Goal: Transaction & Acquisition: Purchase product/service

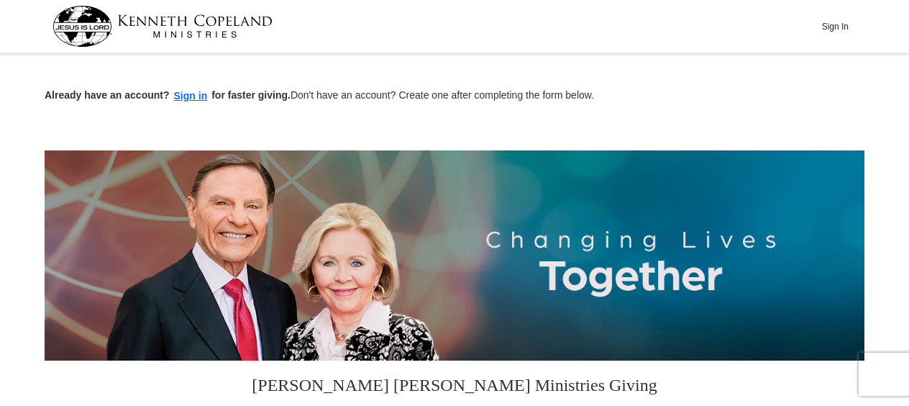
click at [691, 101] on p "Already have an account? Sign in for faster giving. Don't have an account? Crea…" at bounding box center [455, 96] width 820 height 17
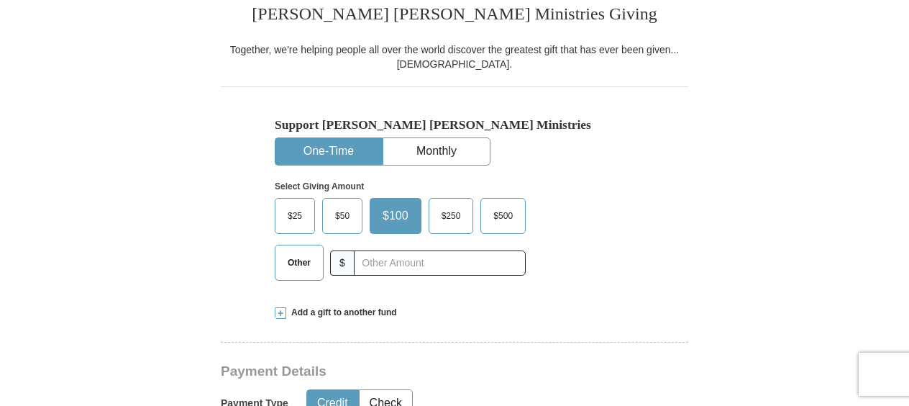
scroll to position [374, 0]
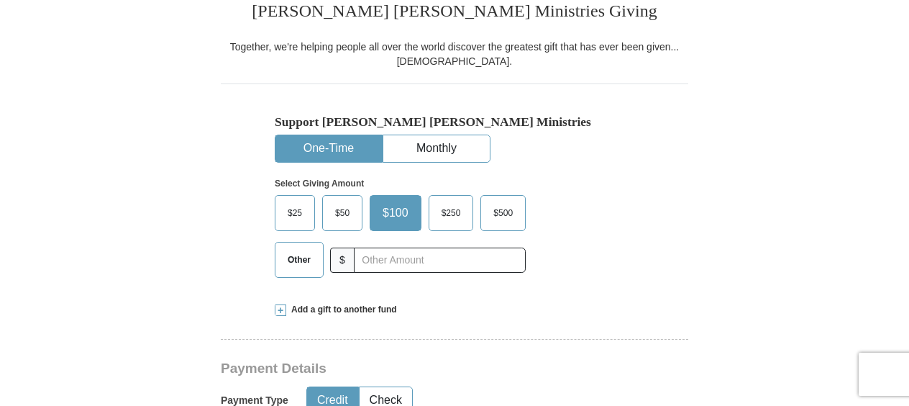
click at [297, 263] on span "Other" at bounding box center [299, 260] width 37 height 22
click at [0, 0] on input "Other" at bounding box center [0, 0] width 0 height 0
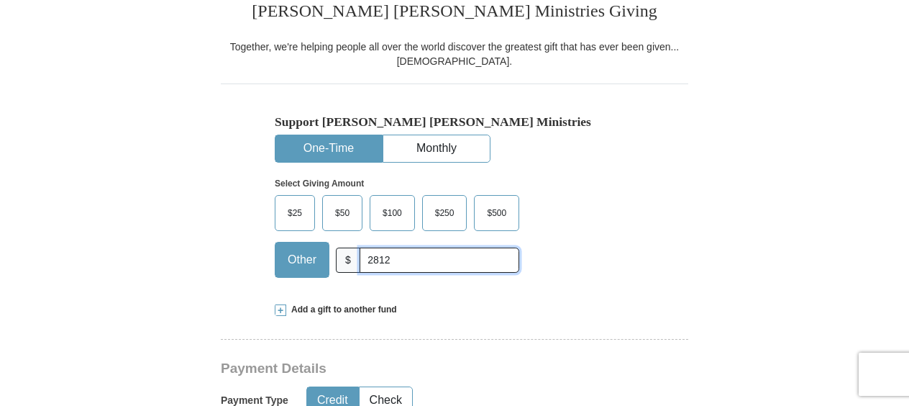
click at [378, 264] on input "2812" at bounding box center [440, 259] width 160 height 25
type input "28.12"
click at [283, 309] on span at bounding box center [281, 310] width 12 height 12
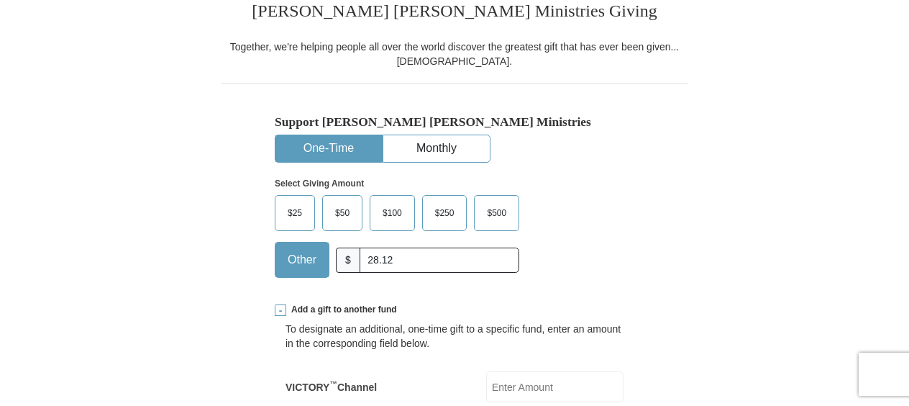
click at [506, 383] on input "VICTORY ™ Channel" at bounding box center [554, 386] width 137 height 31
type input "33.30"
click at [649, 265] on div "Support [PERSON_NAME] [PERSON_NAME] Ministries One-Time Monthly Select Giving A…" at bounding box center [455, 185] width 468 height 205
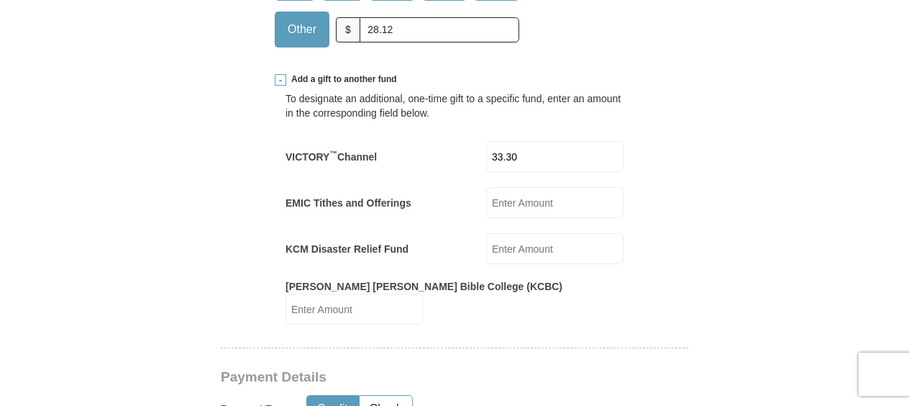
scroll to position [633, 0]
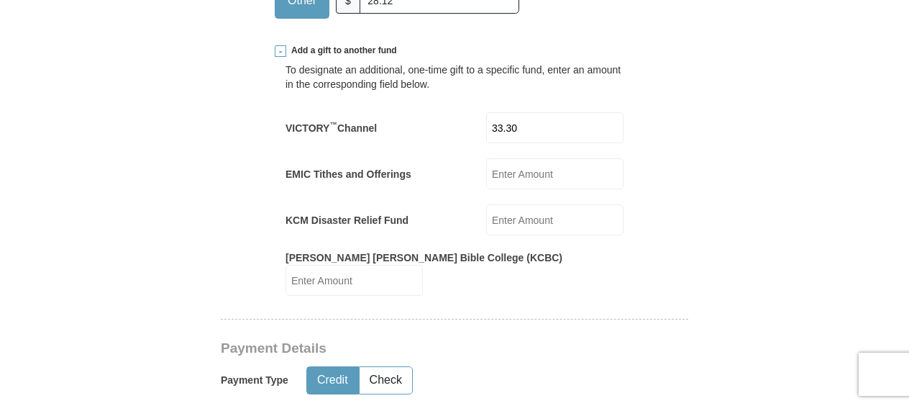
click at [521, 177] on input "EMIC Tithes and Offerings" at bounding box center [554, 173] width 137 height 31
type input "147.00"
click at [507, 230] on input "KCM Disaster Relief Fund" at bounding box center [554, 219] width 137 height 31
type input "33.30"
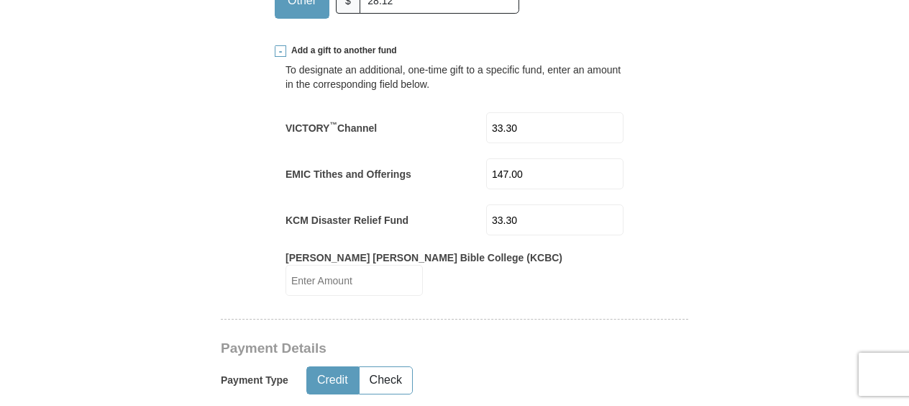
click at [633, 180] on div "To designate an additional, one-time gift to a specific fund, enter an amount i…" at bounding box center [455, 176] width 360 height 239
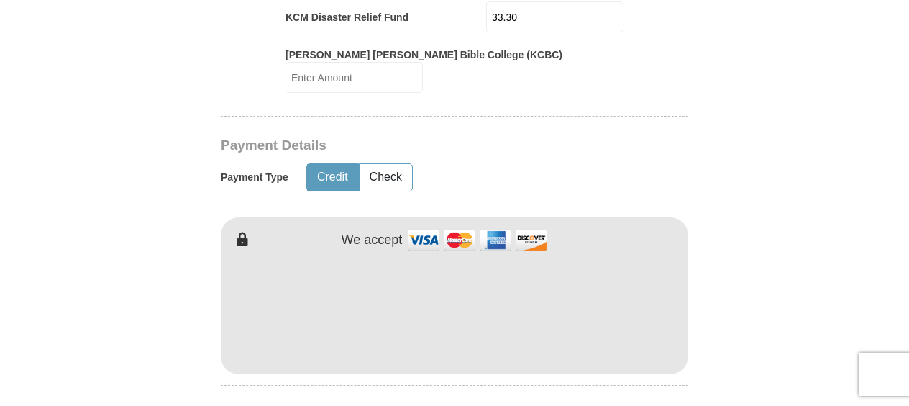
scroll to position [863, 0]
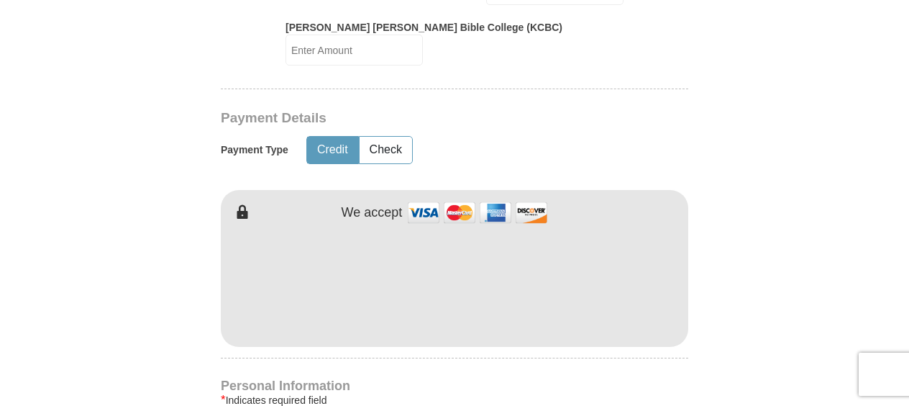
click at [779, 188] on form "Already have an account? Sign in for faster giving. Don't have an account? Crea…" at bounding box center [455, 230] width 820 height 2072
click at [811, 154] on form "Already have an account? Sign in for faster giving. Don't have an account? Crea…" at bounding box center [455, 230] width 820 height 2072
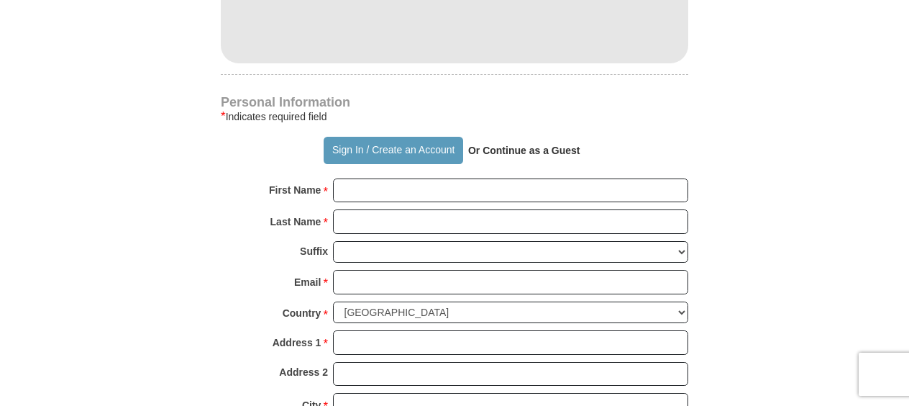
scroll to position [1151, 0]
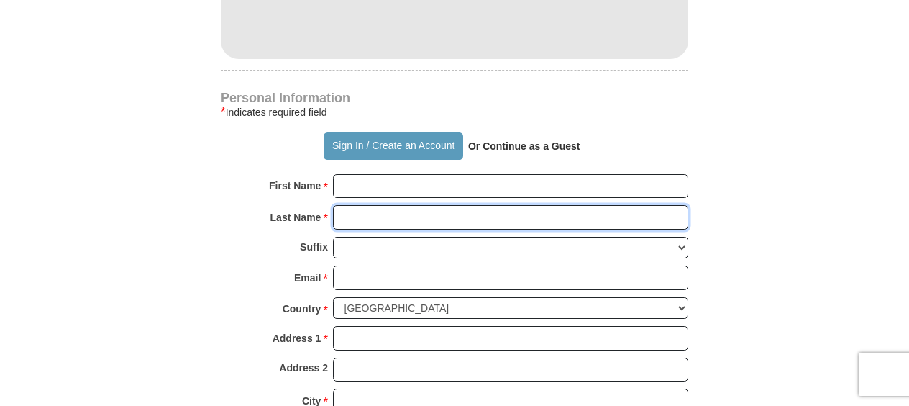
click at [470, 205] on input "Last Name *" at bounding box center [510, 217] width 355 height 24
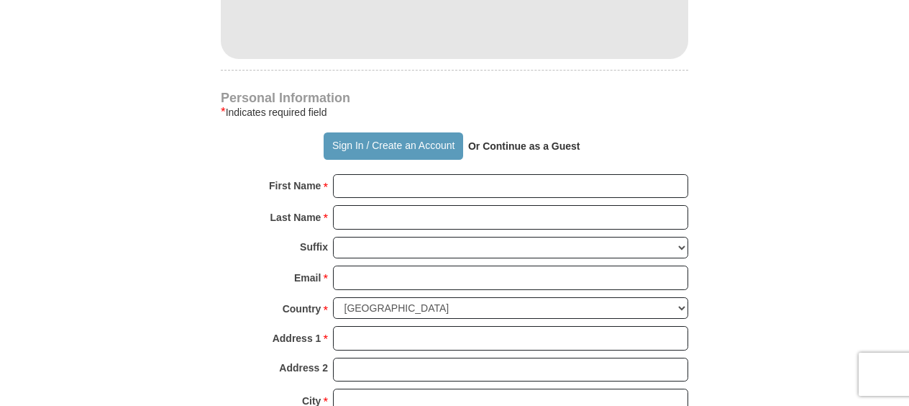
click at [468, 185] on div "First Name * Please enter First Name" at bounding box center [455, 190] width 468 height 32
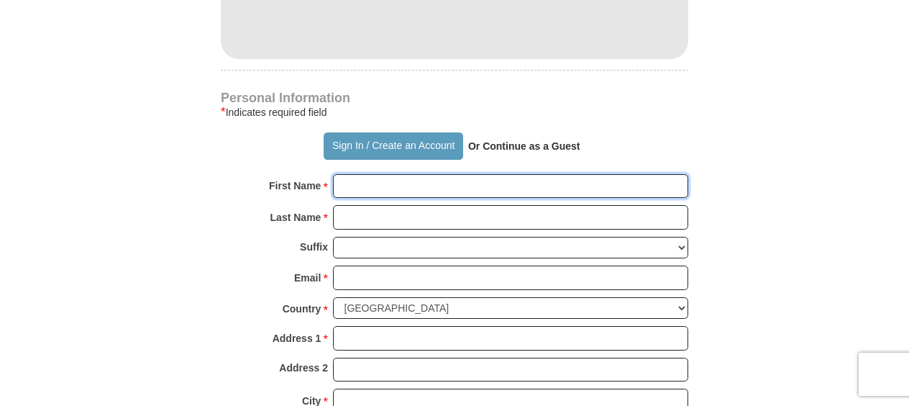
click at [377, 174] on input "First Name *" at bounding box center [510, 186] width 355 height 24
type input "[PERSON_NAME]"
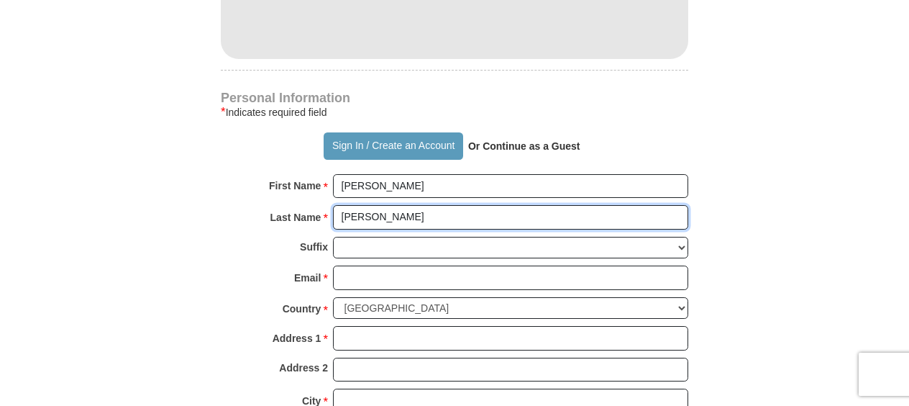
type input "[PERSON_NAME]"
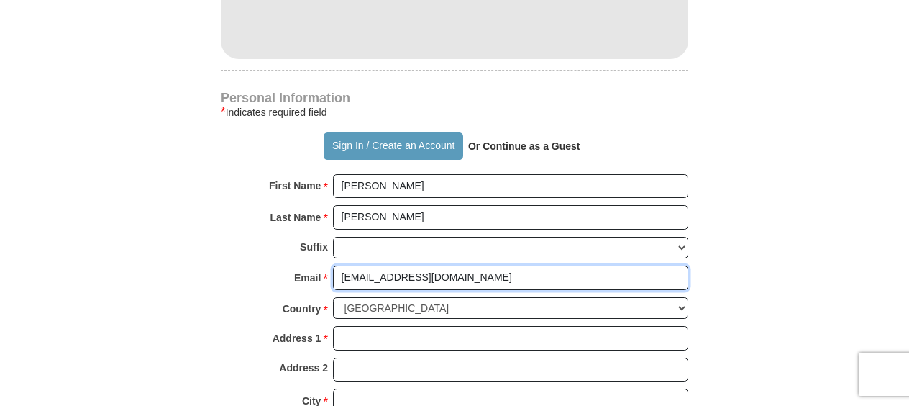
type input "[EMAIL_ADDRESS][DOMAIN_NAME]"
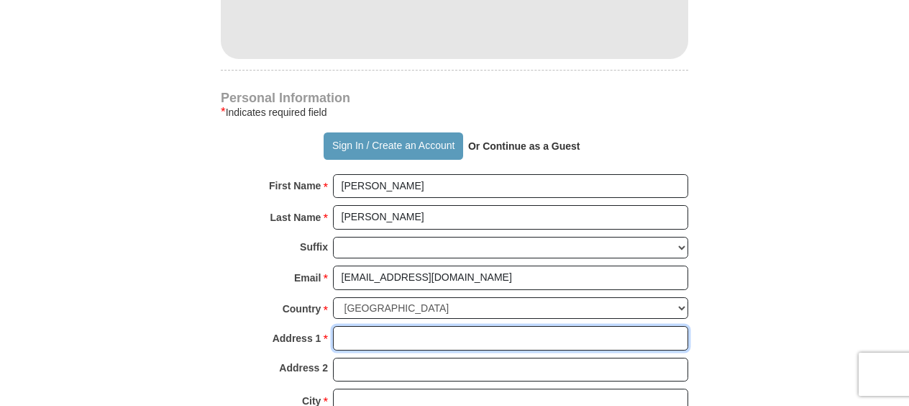
click at [378, 326] on input "Address 1 *" at bounding box center [510, 338] width 355 height 24
type input "[STREET_ADDRESS]"
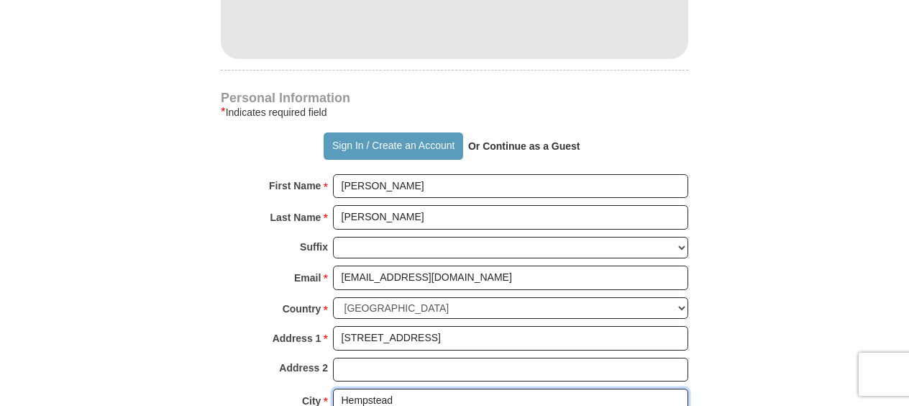
type input "Hempstead"
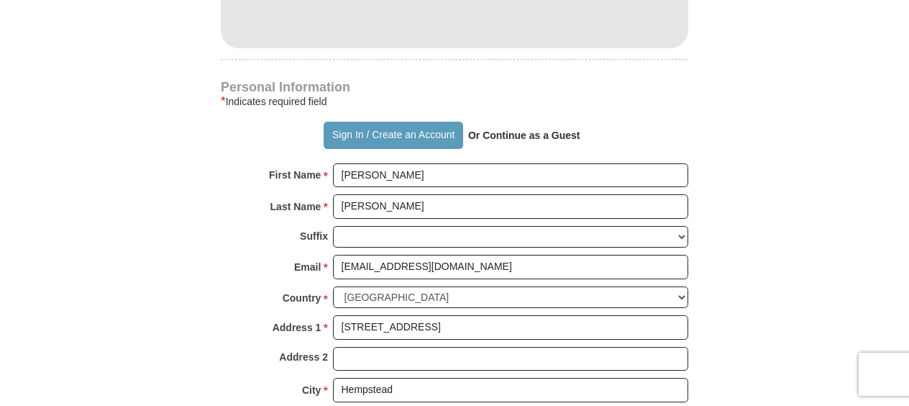
select select "[GEOGRAPHIC_DATA]"
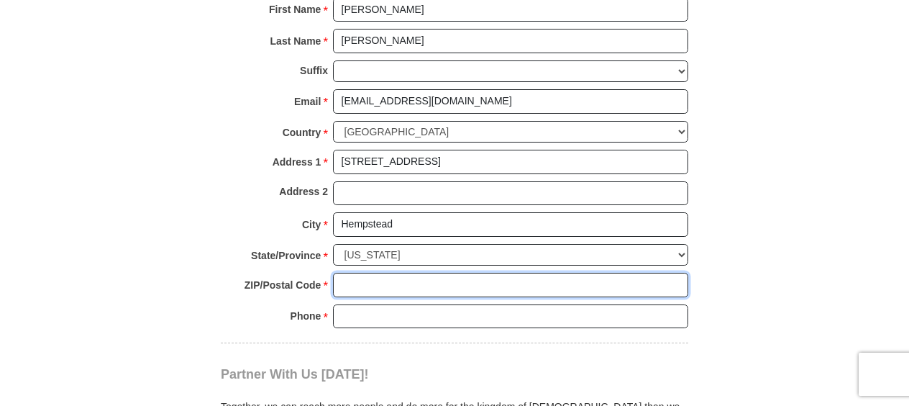
scroll to position [1384, 0]
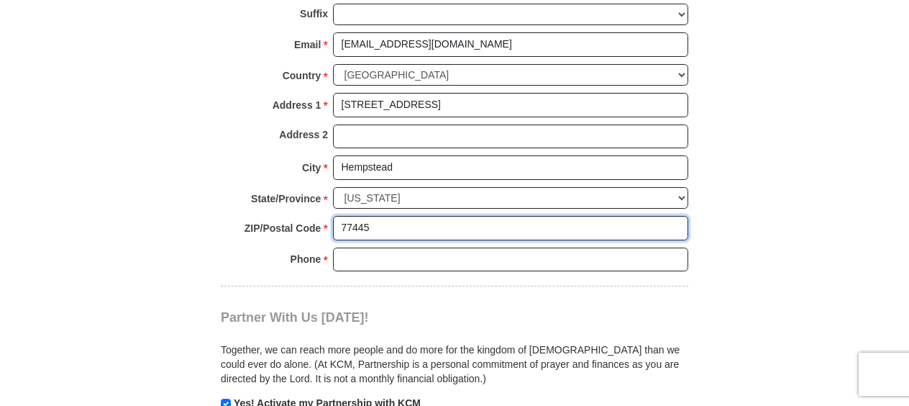
type input "77445"
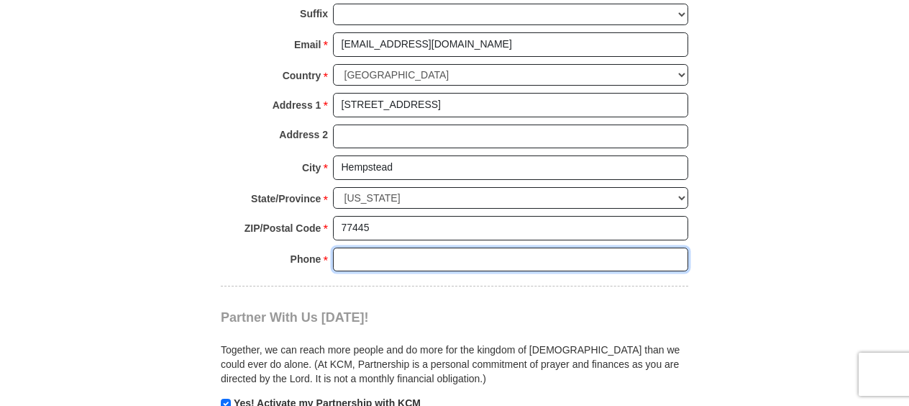
click at [350, 247] on input "Phone * *" at bounding box center [510, 259] width 355 height 24
type input "9793499584"
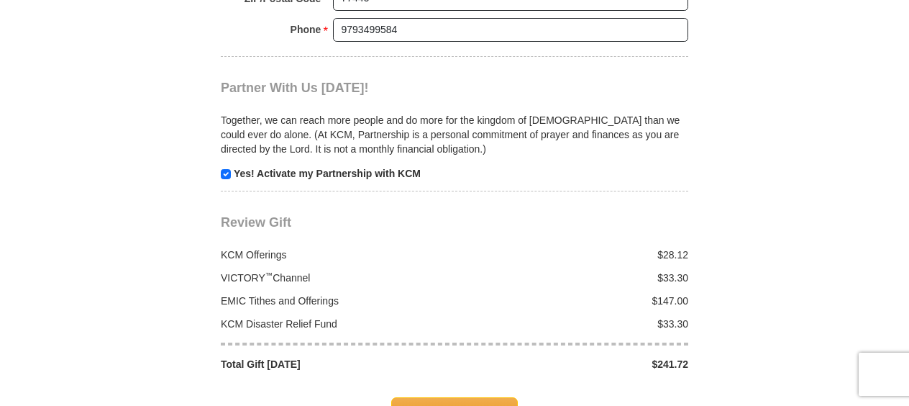
scroll to position [1614, 0]
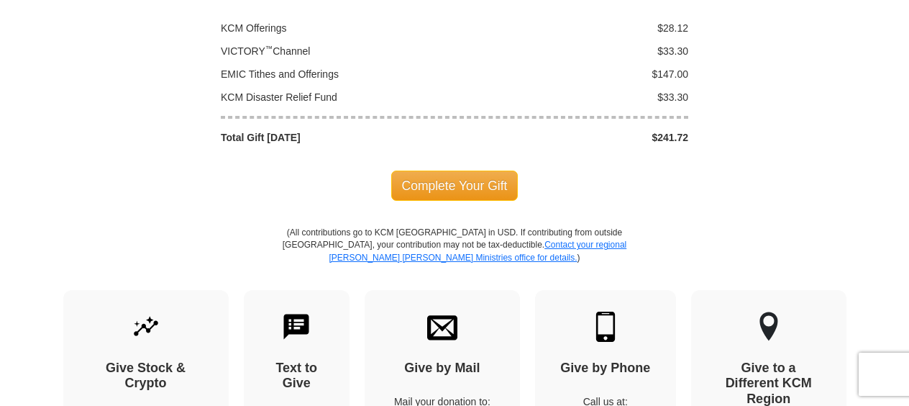
scroll to position [1844, 0]
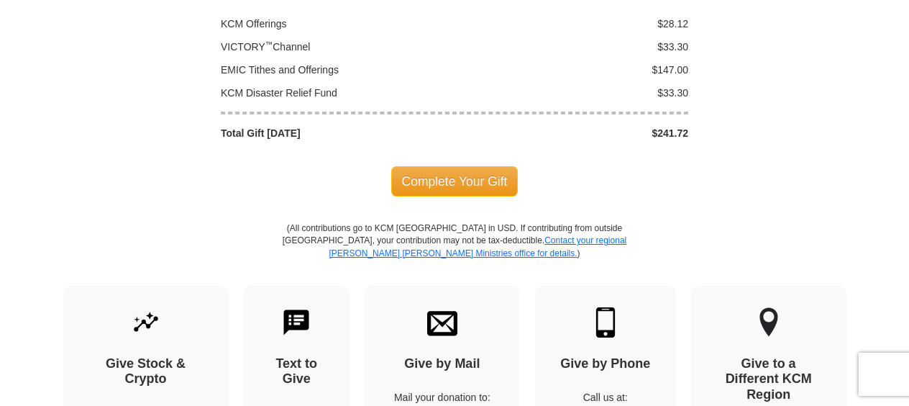
click at [512, 86] on div "$33.30" at bounding box center [576, 93] width 242 height 14
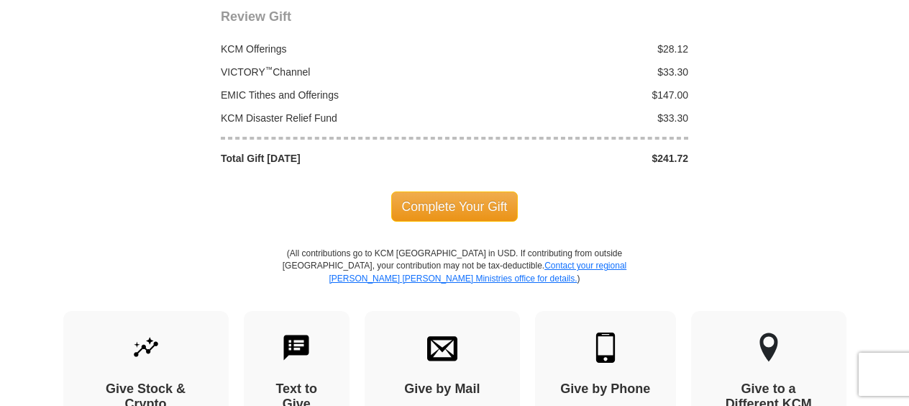
scroll to position [1815, 0]
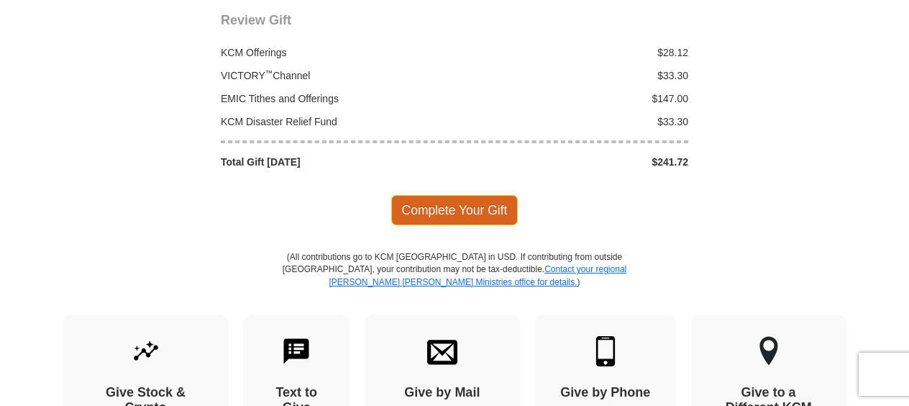
click at [463, 195] on span "Complete Your Gift" at bounding box center [454, 210] width 127 height 30
